Goal: Task Accomplishment & Management: Manage account settings

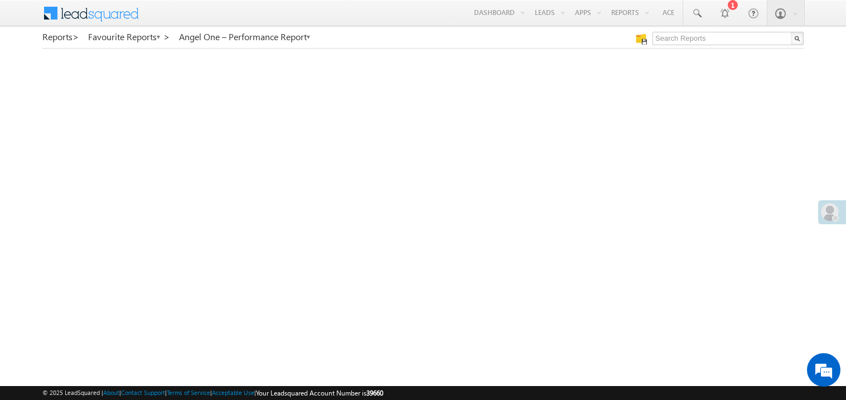
click at [0, 0] on link "My Favourite Reports" at bounding box center [0, 0] width 0 height 0
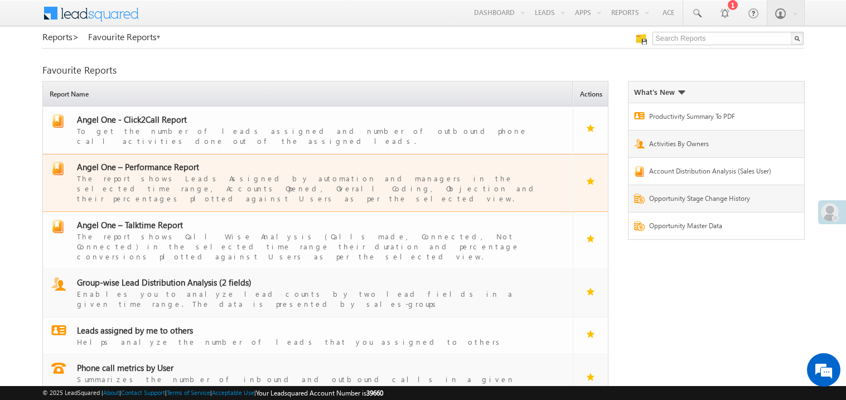
click at [155, 161] on span "Angel One – Performance Report" at bounding box center [138, 166] width 122 height 11
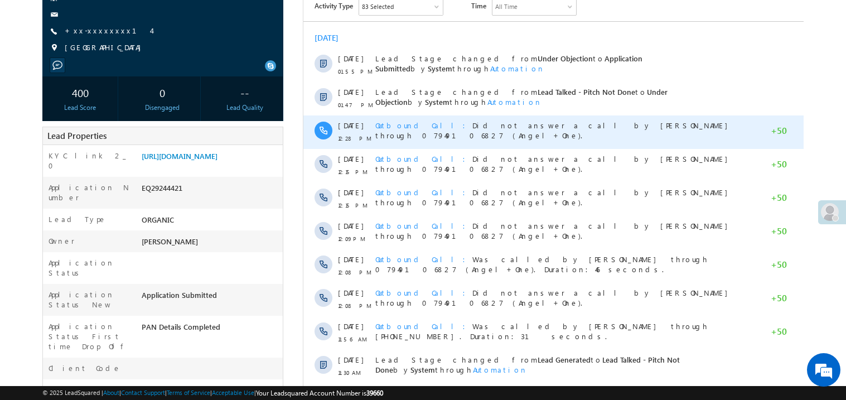
scroll to position [133, 0]
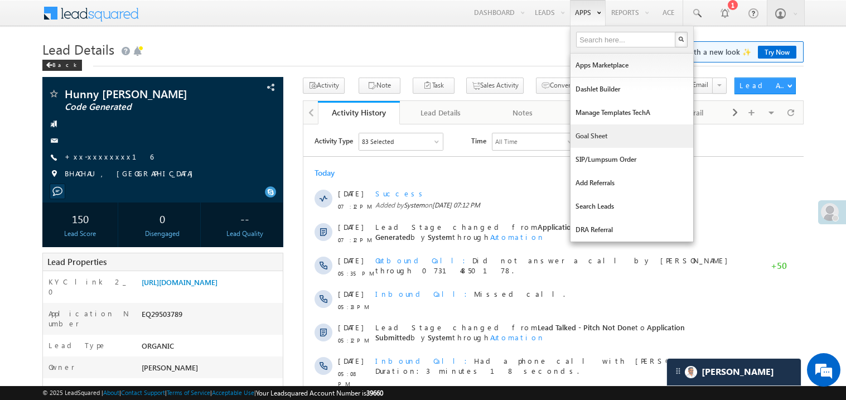
click at [589, 138] on link "Goal Sheet" at bounding box center [632, 135] width 123 height 23
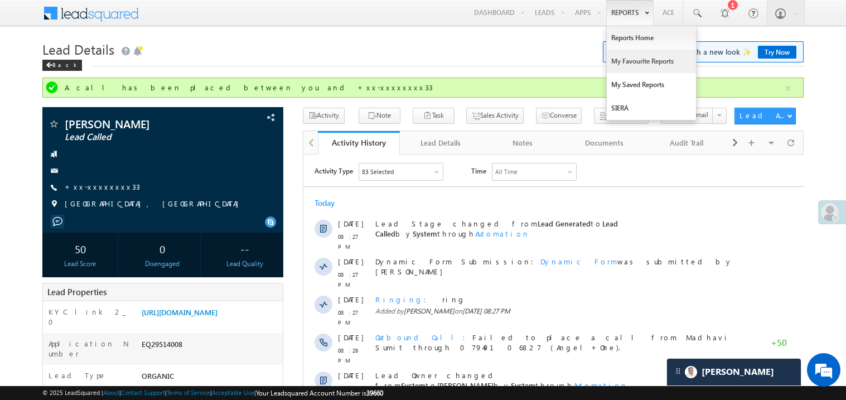
click at [623, 64] on link "My Favourite Reports" at bounding box center [651, 61] width 89 height 23
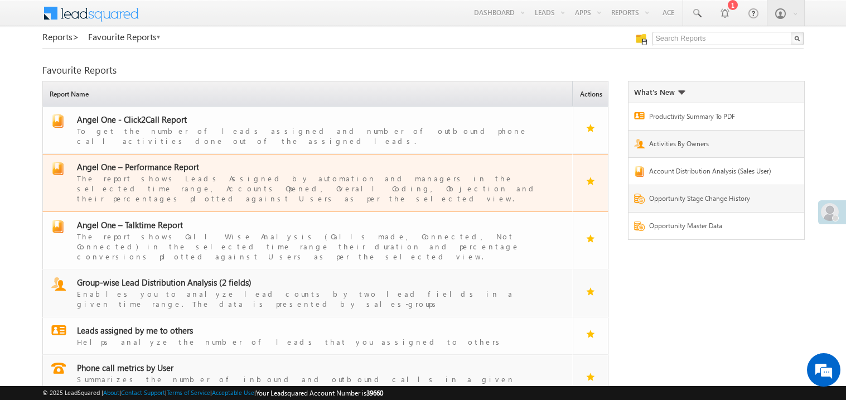
click at [148, 161] on span "Angel One – Performance Report" at bounding box center [138, 166] width 122 height 11
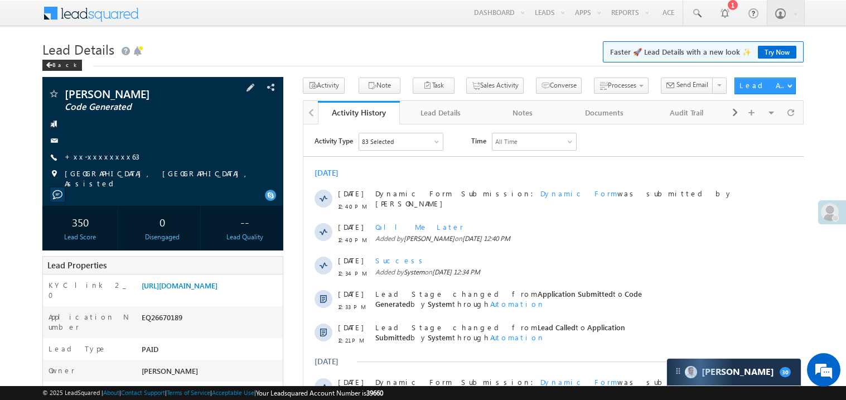
click at [45, 162] on div "Deepak kumar Code Generated" at bounding box center [162, 141] width 241 height 129
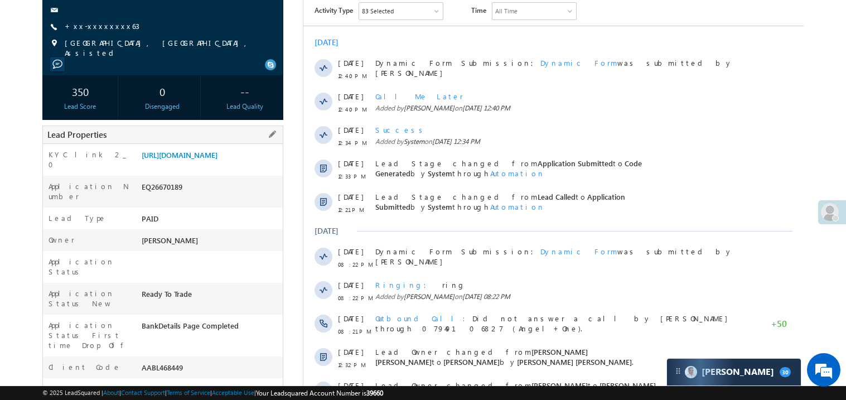
scroll to position [200, 0]
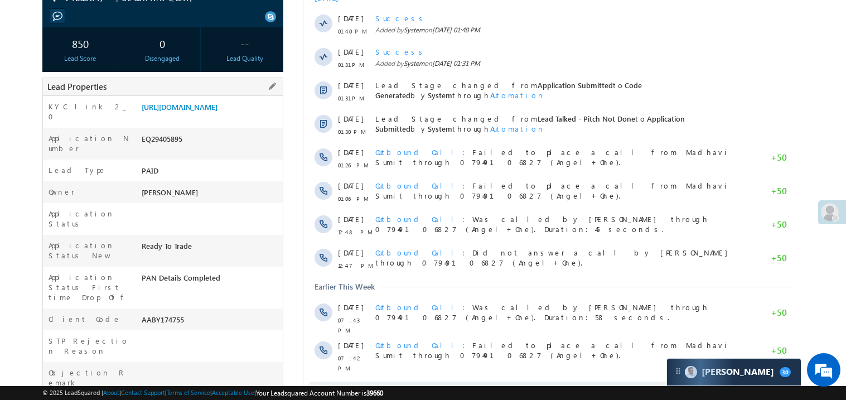
scroll to position [200, 0]
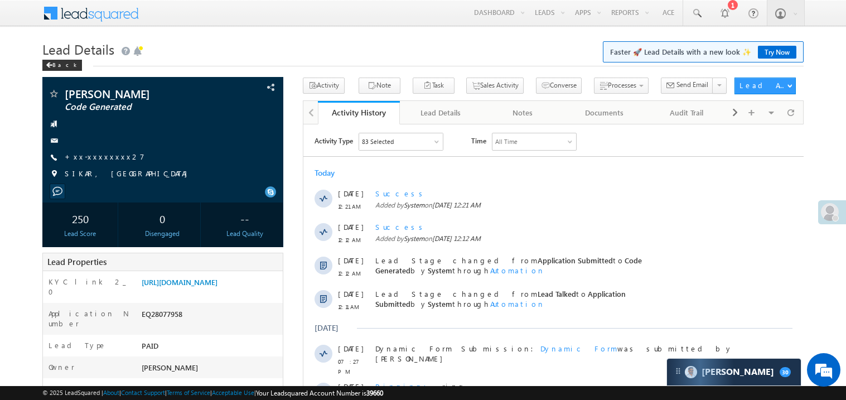
click at [0, 0] on span "Call me later" at bounding box center [0, 0] width 0 height 0
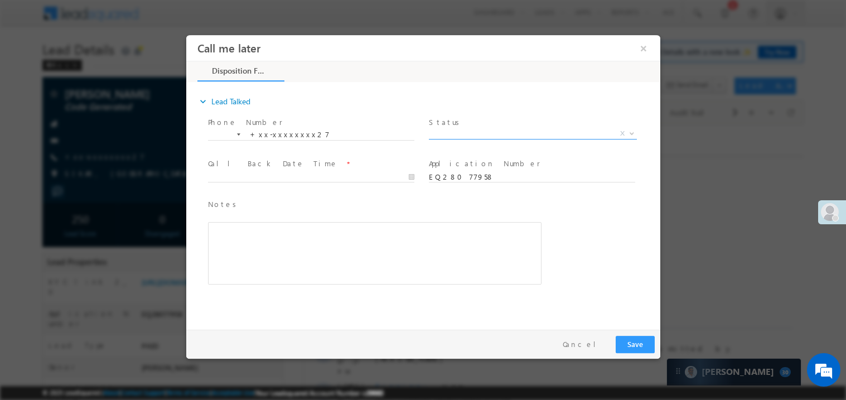
click at [452, 131] on span "X" at bounding box center [532, 133] width 208 height 11
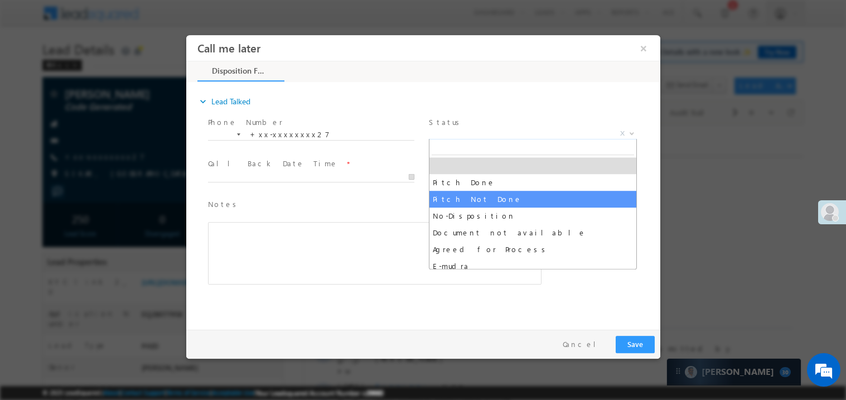
select select "Pitch Not Done"
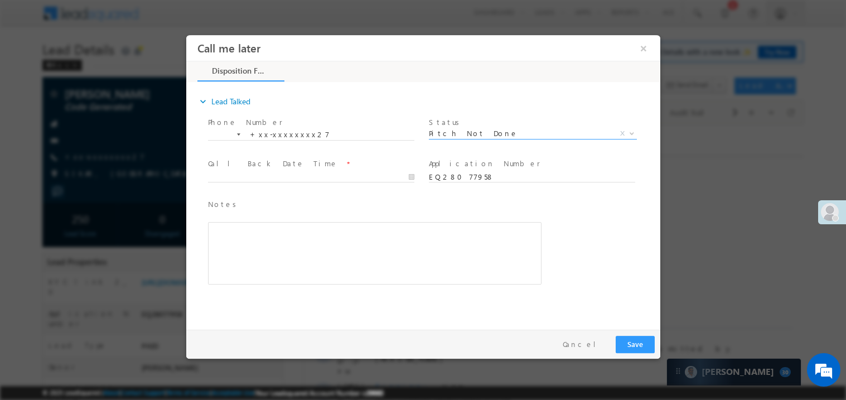
click at [272, 181] on span at bounding box center [311, 187] width 206 height 12
click at [268, 181] on body "Call me later ×" at bounding box center [423, 179] width 474 height 289
type input "[DATE] 1:09 AM"
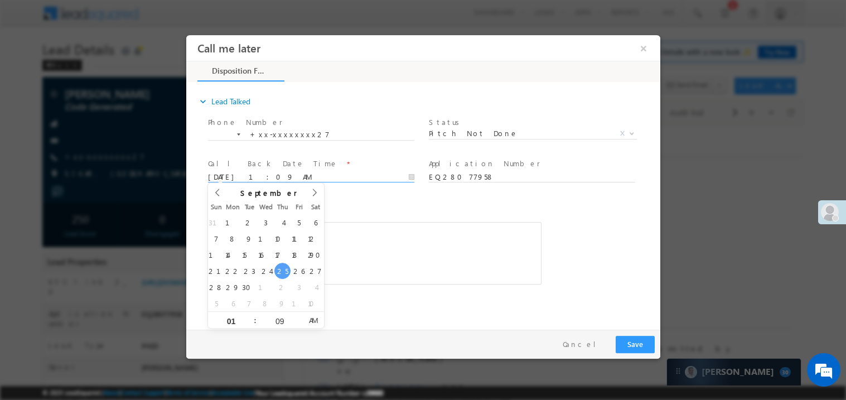
click at [397, 244] on div "Rich Text Editor, 40788eee-0fb2-11ec-a811-0adc8a9d82c2__tab1__section1__Notes__…" at bounding box center [375, 252] width 334 height 62
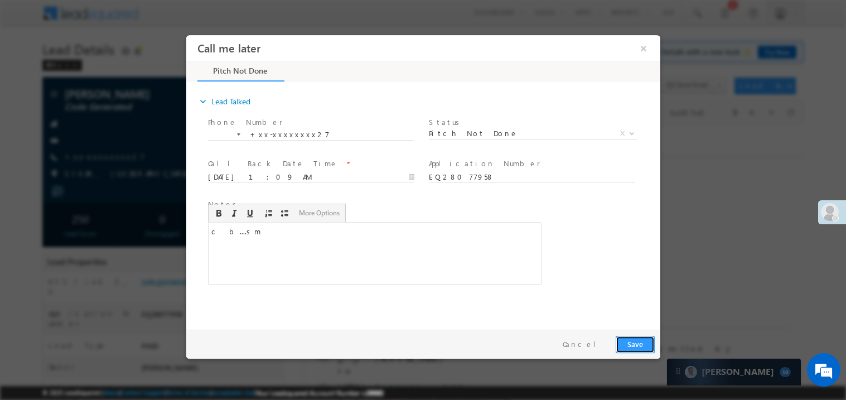
click at [644, 345] on button "Save" at bounding box center [634, 343] width 39 height 17
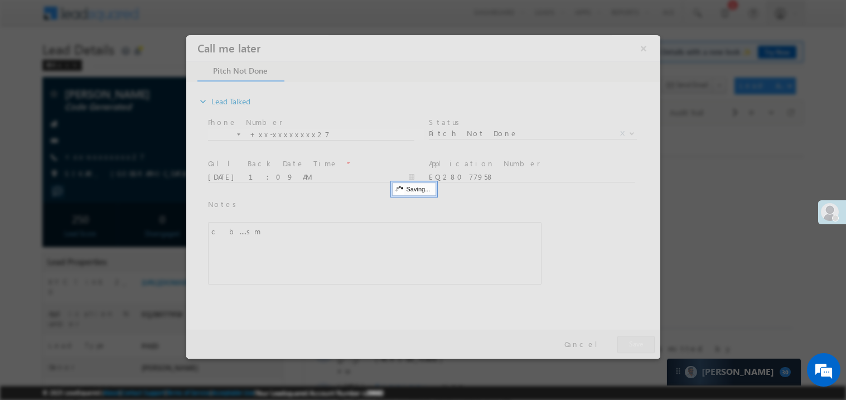
click at [644, 345] on div at bounding box center [423, 197] width 474 height 324
